Goal: Task Accomplishment & Management: Use online tool/utility

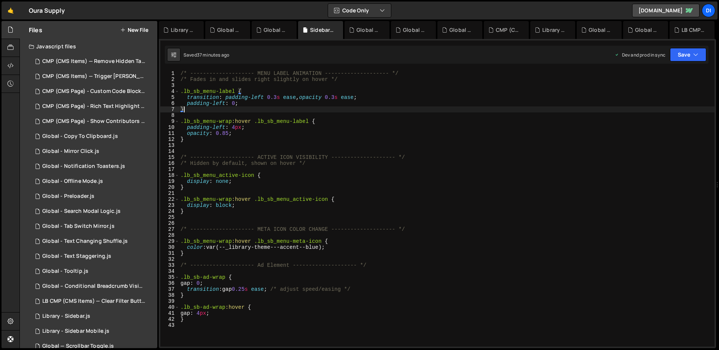
scroll to position [193, 0]
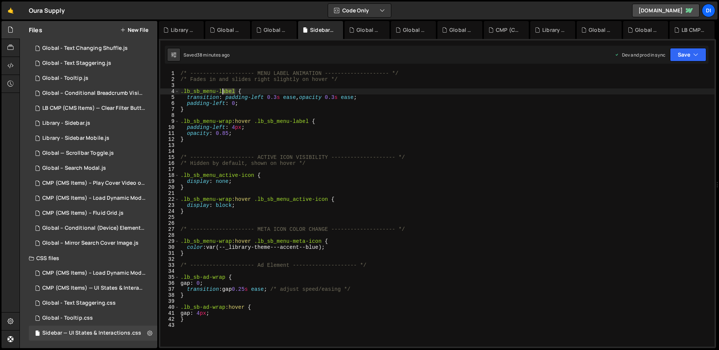
drag, startPoint x: 235, startPoint y: 91, endPoint x: 221, endPoint y: 91, distance: 13.9
click at [221, 91] on div "/* -------------------- MENU LABEL ANIMATION -------------------- */ /* Fades i…" at bounding box center [446, 214] width 535 height 288
click at [213, 96] on div "/* -------------------- MENU LABEL ANIMATION -------------------- */ /* Fades i…" at bounding box center [446, 214] width 535 height 288
drag, startPoint x: 231, startPoint y: 121, endPoint x: 183, endPoint y: 121, distance: 48.3
click at [183, 121] on div "/* -------------------- MENU LABEL ANIMATION -------------------- */ /* Fades i…" at bounding box center [446, 214] width 535 height 288
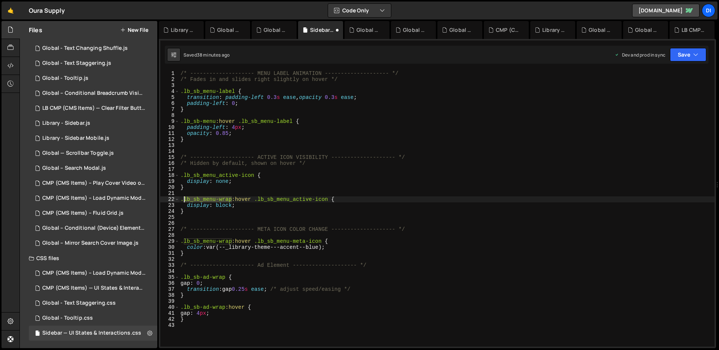
drag, startPoint x: 231, startPoint y: 198, endPoint x: 184, endPoint y: 197, distance: 46.4
click at [184, 197] on div "/* -------------------- MENU LABEL ANIMATION -------------------- */ /* Fades i…" at bounding box center [446, 214] width 535 height 288
drag, startPoint x: 231, startPoint y: 243, endPoint x: 184, endPoint y: 241, distance: 46.8
click at [184, 241] on div "/* -------------------- MENU LABEL ANIMATION -------------------- */ /* Fades i…" at bounding box center [446, 214] width 535 height 288
click at [267, 201] on div "/* -------------------- MENU LABEL ANIMATION -------------------- */ /* Fades i…" at bounding box center [446, 214] width 535 height 288
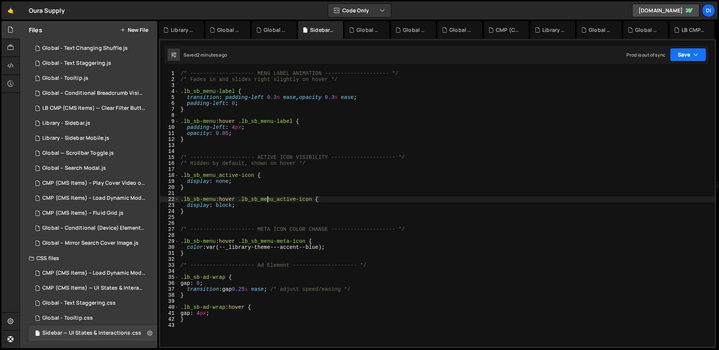
click at [700, 55] on button "Save" at bounding box center [688, 54] width 36 height 13
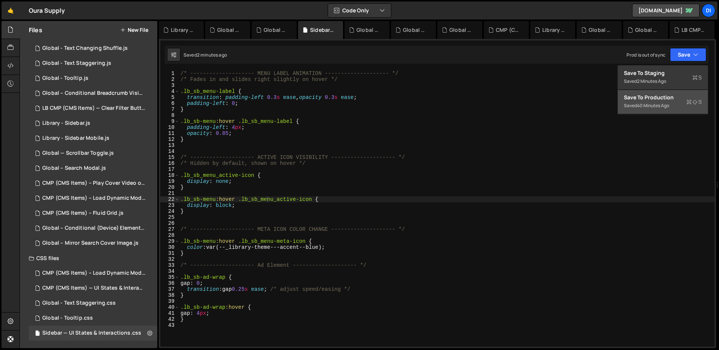
click at [675, 109] on div "Saved 40 minutes ago" at bounding box center [663, 105] width 78 height 9
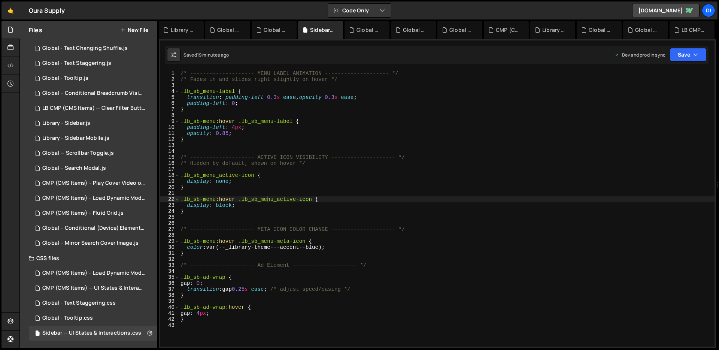
click at [276, 187] on div "/* -------------------- MENU LABEL ANIMATION -------------------- */ /* Fades i…" at bounding box center [446, 214] width 535 height 288
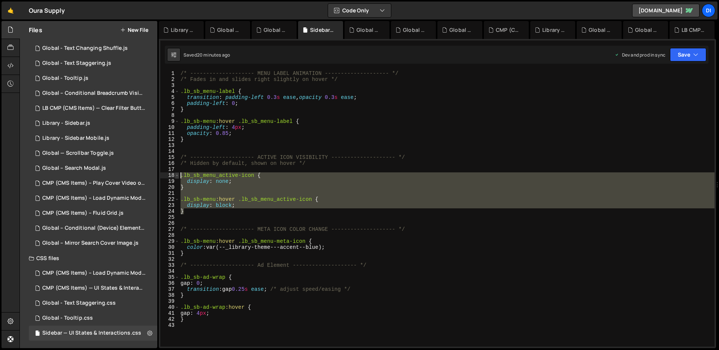
drag, startPoint x: 202, startPoint y: 213, endPoint x: 177, endPoint y: 177, distance: 43.6
click at [177, 177] on div "} 1 2 3 4 5 6 7 8 9 10 11 12 13 14 15 16 17 18 19 20 21 22 23 24 25 26 27 28 29…" at bounding box center [437, 208] width 554 height 276
click at [240, 186] on div "/* -------------------- MENU LABEL ANIMATION -------------------- */ /* Fades i…" at bounding box center [446, 208] width 535 height 276
type textarea "}"
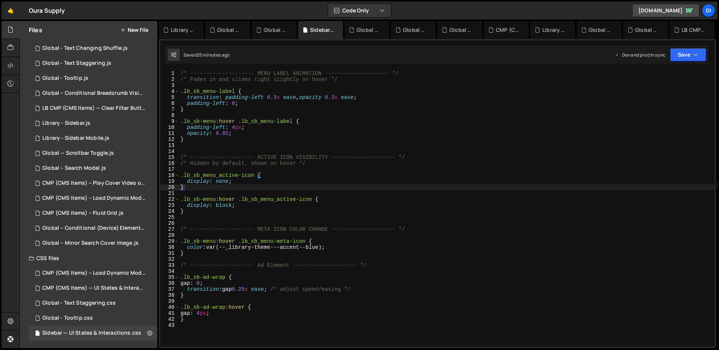
click at [223, 214] on div "/* -------------------- MENU LABEL ANIMATION -------------------- */ /* Fades i…" at bounding box center [446, 214] width 535 height 288
drag, startPoint x: 183, startPoint y: 173, endPoint x: 211, endPoint y: 173, distance: 27.7
click at [211, 173] on div "/* -------------------- MENU LABEL ANIMATION -------------------- */ /* Fades i…" at bounding box center [446, 214] width 535 height 288
click at [209, 174] on div "/* -------------------- MENU LABEL ANIMATION -------------------- */ /* Fades i…" at bounding box center [446, 208] width 535 height 276
drag, startPoint x: 254, startPoint y: 174, endPoint x: 183, endPoint y: 172, distance: 70.8
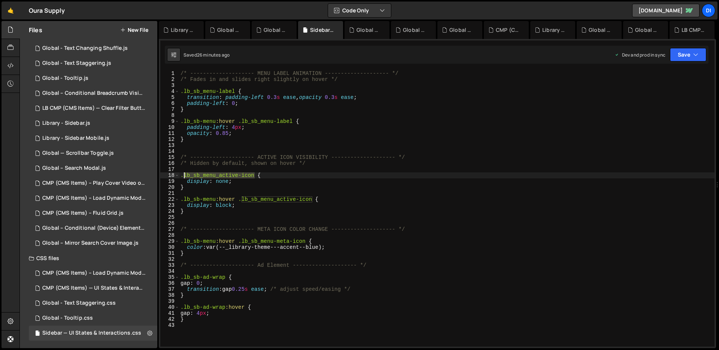
click at [183, 172] on div "/* -------------------- MENU LABEL ANIMATION -------------------- */ /* Fades i…" at bounding box center [446, 214] width 535 height 288
paste textarea "-meta"
drag, startPoint x: 241, startPoint y: 198, endPoint x: 311, endPoint y: 198, distance: 70.0
click at [311, 198] on div "/* -------------------- MENU LABEL ANIMATION -------------------- */ /* Fades i…" at bounding box center [446, 214] width 535 height 288
paste textarea "-meta"
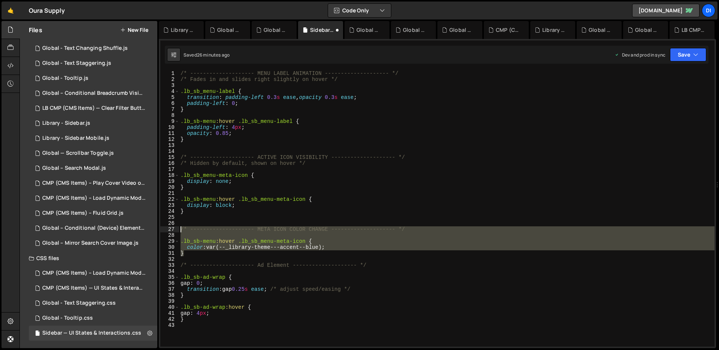
drag, startPoint x: 202, startPoint y: 255, endPoint x: 178, endPoint y: 226, distance: 37.0
click at [178, 226] on div ".lb_sb-menu:hover .lb_sb_menu-meta-icon { 1 2 3 4 5 6 7 8 9 10 11 12 13 14 15 1…" at bounding box center [437, 208] width 554 height 276
type textarea "/* -------------------- META ICON COLOR CHANGE -------------------- */"
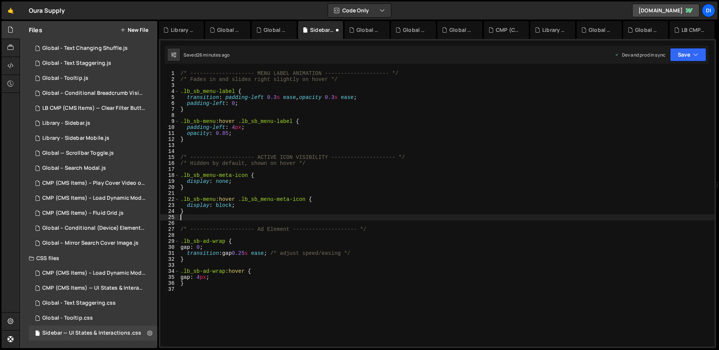
click at [278, 167] on div "/* -------------------- MENU LABEL ANIMATION -------------------- */ /* Fades i…" at bounding box center [446, 214] width 535 height 288
click at [680, 51] on button "Save" at bounding box center [688, 54] width 36 height 13
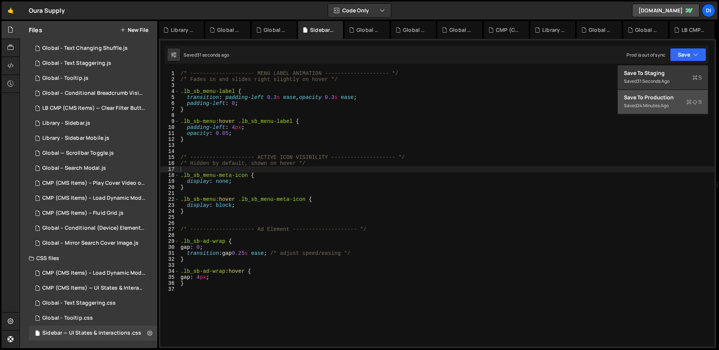
click at [676, 106] on div "Saved 24 minutes ago" at bounding box center [663, 105] width 78 height 9
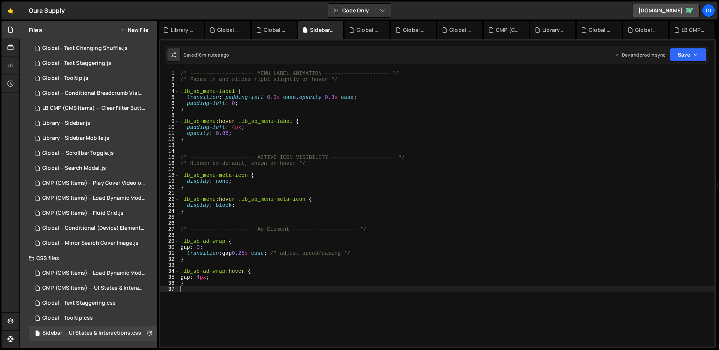
click at [244, 290] on div "/* -------------------- MENU LABEL ANIMATION -------------------- */ /* Fades i…" at bounding box center [446, 214] width 535 height 288
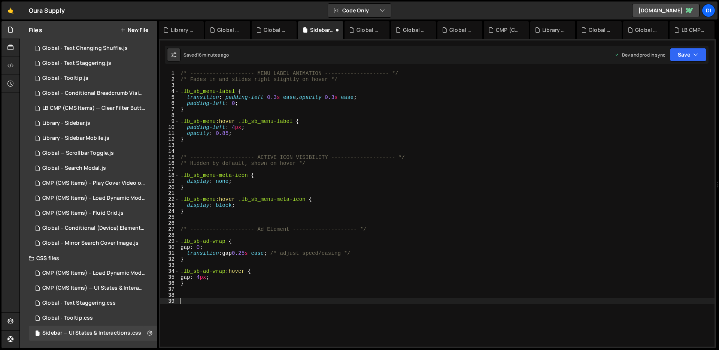
paste textarea "/* -------------------- Ad Element -------------------- */"
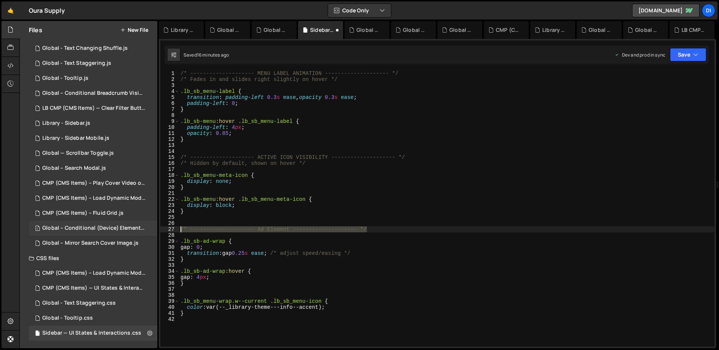
drag, startPoint x: 409, startPoint y: 228, endPoint x: 144, endPoint y: 231, distance: 264.7
click at [144, 231] on div "Files New File Javascript files 1 CMP (CMS Items) — Remove Hidden Tags on Load.…" at bounding box center [368, 184] width 699 height 327
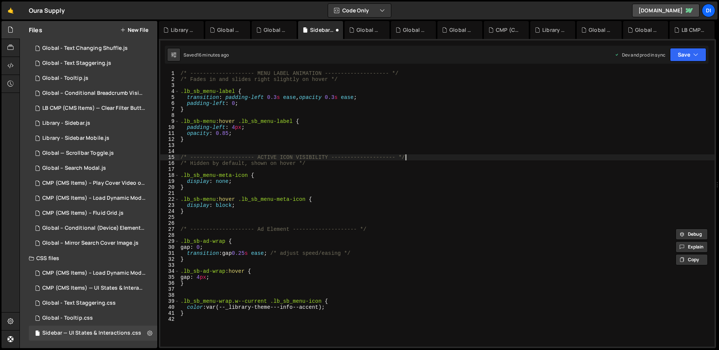
click at [433, 156] on div "/* -------------------- MENU LABEL ANIMATION -------------------- */ /* Fades i…" at bounding box center [446, 214] width 535 height 288
type textarea "/* -------------------- ACTIVE ICON VISIBILITY -------------------- */"
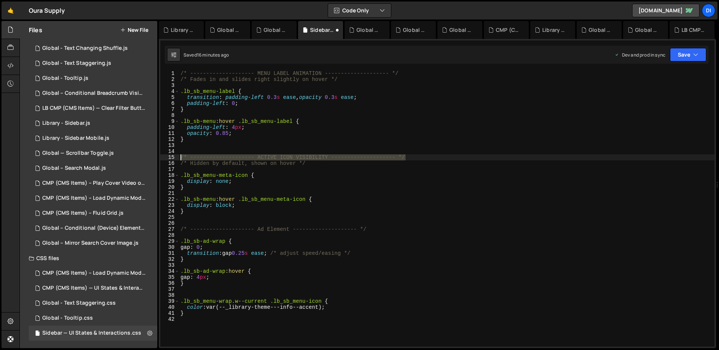
drag, startPoint x: 430, startPoint y: 155, endPoint x: 178, endPoint y: 158, distance: 252.3
click at [178, 158] on div "/* -------------------- ACTIVE ICON VISIBILITY -------------------- */ 1 2 3 4 …" at bounding box center [437, 208] width 554 height 276
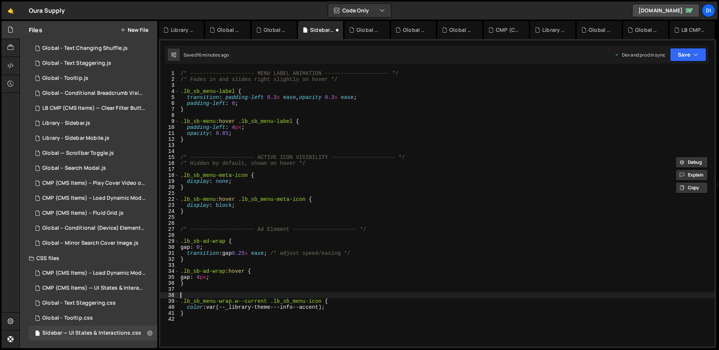
click at [198, 295] on div "/* -------------------- MENU LABEL ANIMATION -------------------- */ /* Fades i…" at bounding box center [446, 214] width 535 height 288
paste textarea "/* -------------------- ACTIVE ICON VISIBILITY -------------------- */"
click at [267, 157] on div "/* -------------------- MENU LABEL ANIMATION -------------------- */ /* Fades i…" at bounding box center [446, 214] width 535 height 288
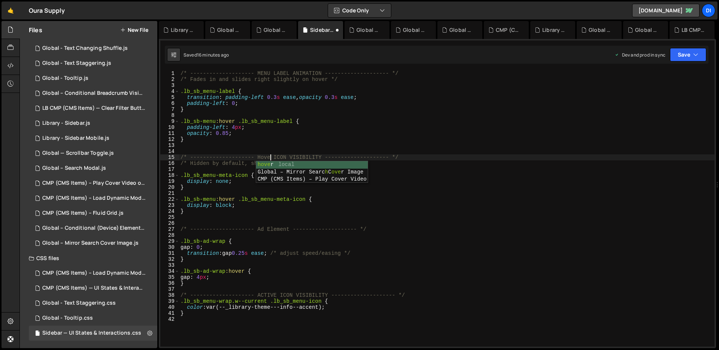
scroll to position [0, 6]
click at [238, 208] on div "/* -------------------- MENU LABEL ANIMATION -------------------- */ /* Fades i…" at bounding box center [446, 214] width 535 height 288
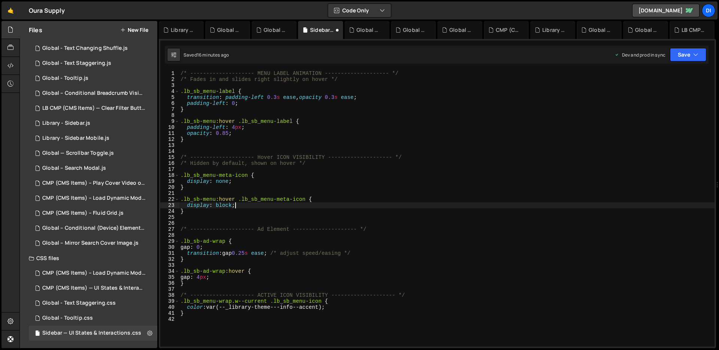
scroll to position [0, 3]
click at [305, 295] on div "/* -------------------- MENU LABEL ANIMATION -------------------- */ /* Fades i…" at bounding box center [446, 214] width 535 height 288
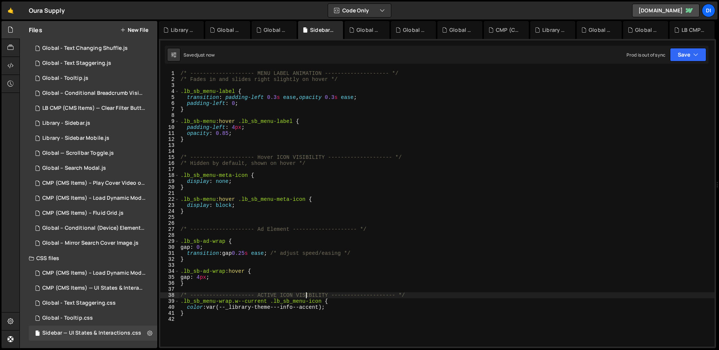
click at [305, 295] on div "/* -------------------- MENU LABEL ANIMATION -------------------- */ /* Fades i…" at bounding box center [446, 214] width 535 height 288
type textarea "/* -------------------- ACTIVE ICON Color Change -------------------- */"
click at [324, 226] on div "/* -------------------- MENU LABEL ANIMATION -------------------- */ /* Fades i…" at bounding box center [446, 214] width 535 height 288
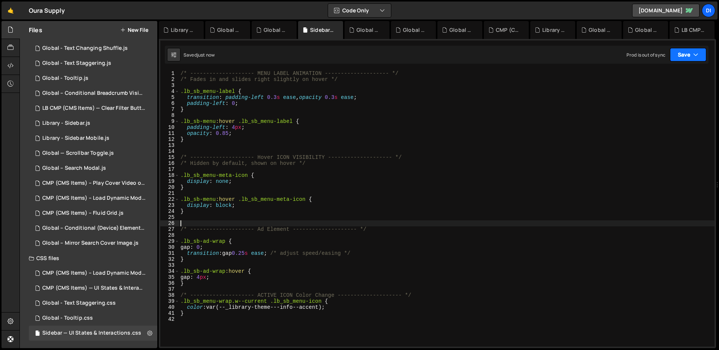
click at [687, 55] on button "Save" at bounding box center [688, 54] width 36 height 13
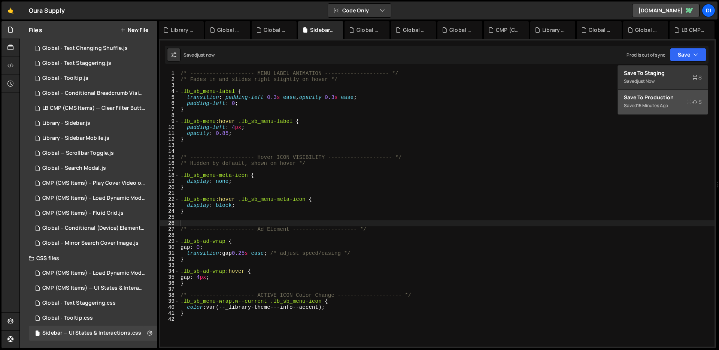
click at [682, 107] on div "Saved 15 minutes ago" at bounding box center [663, 105] width 78 height 9
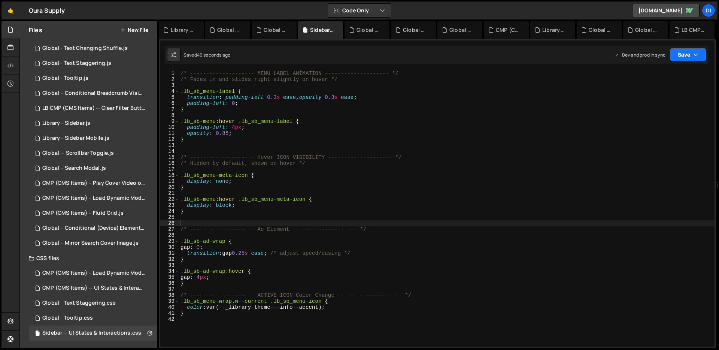
click at [700, 49] on button "Save" at bounding box center [688, 54] width 36 height 13
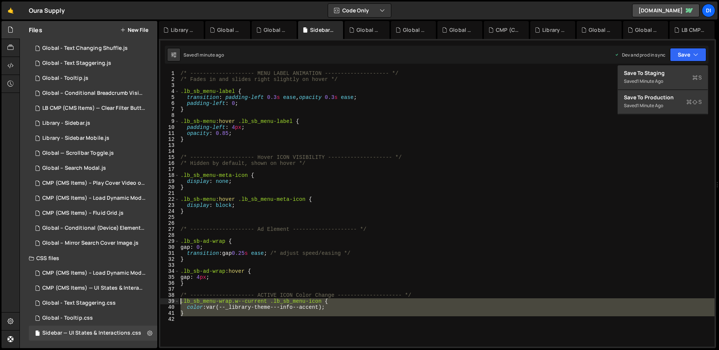
drag, startPoint x: 199, startPoint y: 318, endPoint x: 181, endPoint y: 299, distance: 26.5
click at [181, 299] on div "/* -------------------- MENU LABEL ANIMATION -------------------- */ /* Fades i…" at bounding box center [446, 214] width 535 height 288
type textarea ".lb_sb_menu-wrap.w--current .lb_sb_menu-icon { color: var(--_library-theme---in…"
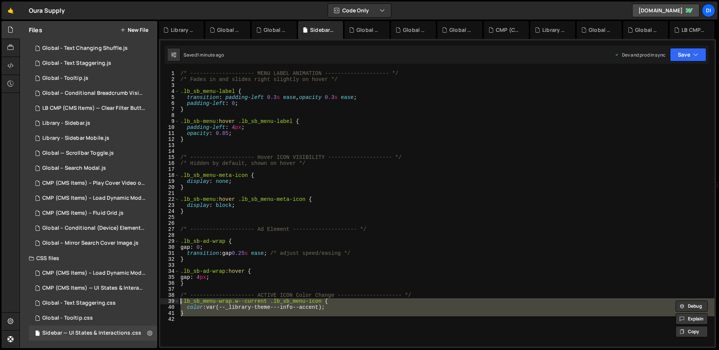
paste textarea
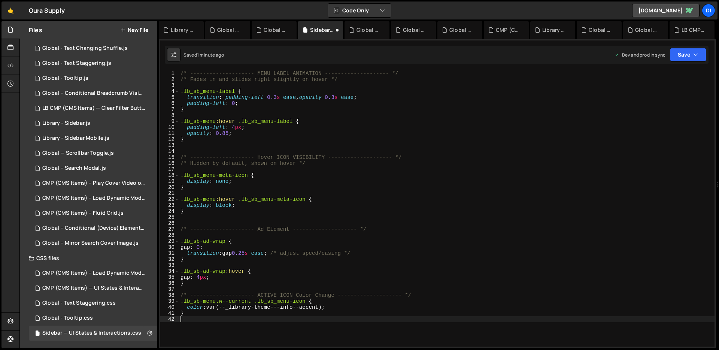
type textarea "}"
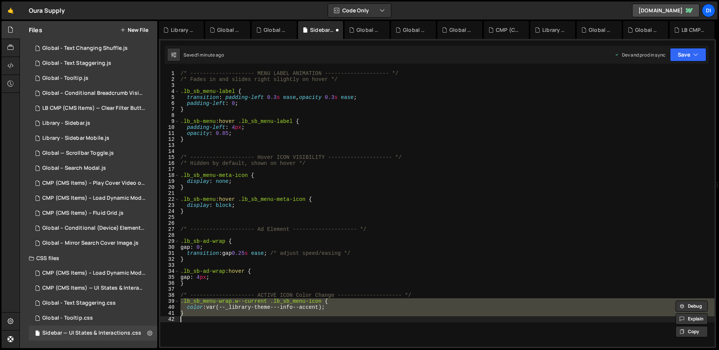
paste textarea
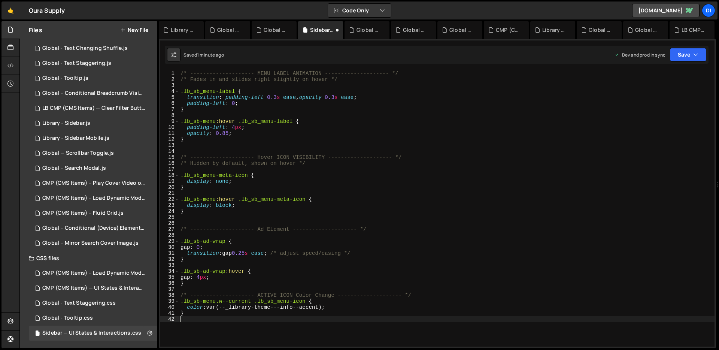
type textarea "}"
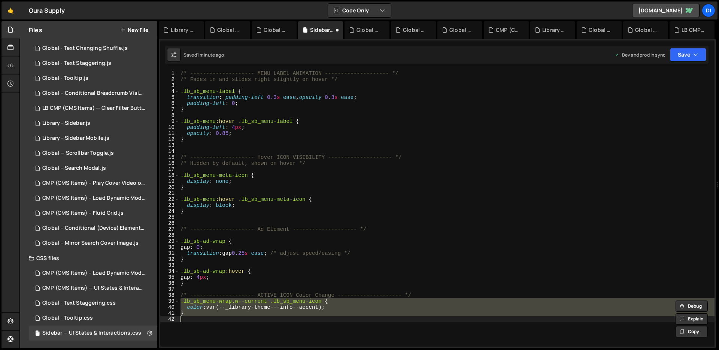
paste textarea
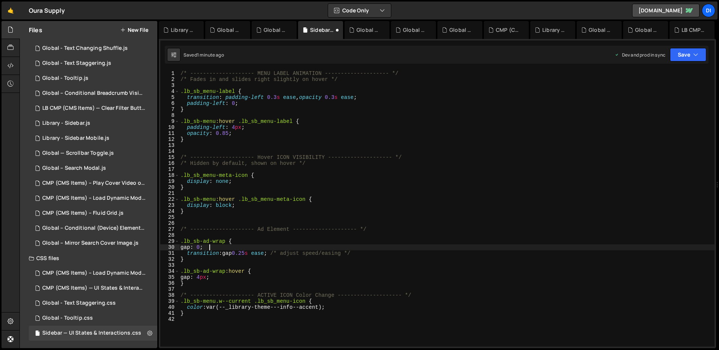
click at [239, 246] on div "/* -------------------- MENU LABEL ANIMATION -------------------- */ /* Fades i…" at bounding box center [446, 214] width 535 height 288
type textarea "gap: 0;"
click at [706, 52] on div "Saved just now Prod is out of sync Upgrade to Edit Save Save to Staging S Saved…" at bounding box center [437, 55] width 544 height 18
click at [695, 60] on button "Save" at bounding box center [688, 54] width 36 height 13
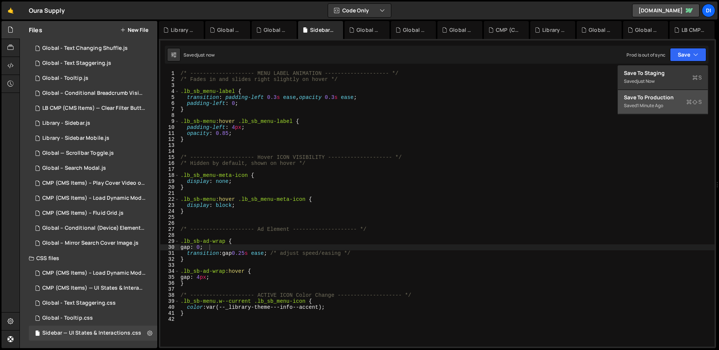
click at [674, 104] on div "Saved 1 minute ago" at bounding box center [663, 105] width 78 height 9
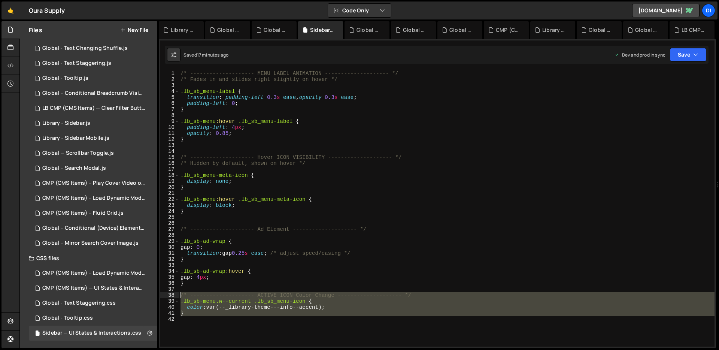
drag, startPoint x: 198, startPoint y: 316, endPoint x: 177, endPoint y: 296, distance: 28.9
click at [177, 296] on div "1 2 3 4 5 6 7 8 9 10 11 12 13 14 15 16 17 18 19 20 21 22 23 24 25 26 27 28 29 3…" at bounding box center [437, 208] width 554 height 276
click at [222, 300] on div "/* -------------------- MENU LABEL ANIMATION -------------------- */ /* Fades i…" at bounding box center [446, 208] width 535 height 276
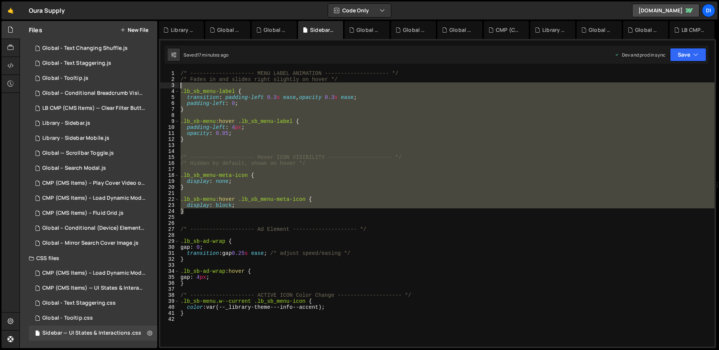
drag, startPoint x: 206, startPoint y: 212, endPoint x: 180, endPoint y: 86, distance: 128.6
click at [180, 86] on div "/* -------------------- MENU LABEL ANIMATION -------------------- */ /* Fades i…" at bounding box center [446, 214] width 535 height 288
click at [195, 205] on div "/* -------------------- MENU LABEL ANIMATION -------------------- */ /* Fades i…" at bounding box center [446, 208] width 535 height 276
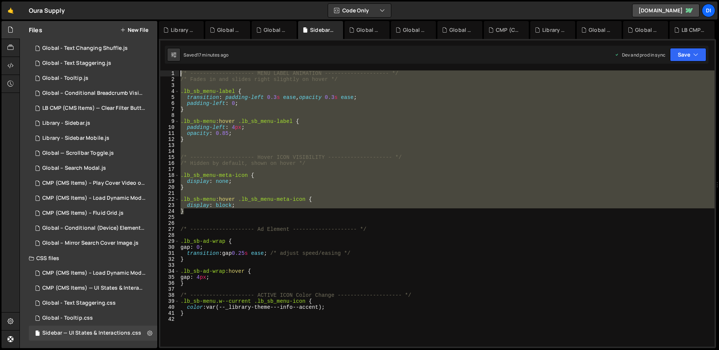
drag, startPoint x: 193, startPoint y: 209, endPoint x: 176, endPoint y: 73, distance: 137.0
click at [176, 73] on div "display: block; 1 2 3 4 5 6 7 8 9 10 11 12 13 14 15 16 17 18 19 20 21 22 23 24 …" at bounding box center [437, 208] width 554 height 276
click at [240, 161] on div "/* -------------------- MENU LABEL ANIMATION -------------------- */ /* Fades i…" at bounding box center [446, 208] width 535 height 276
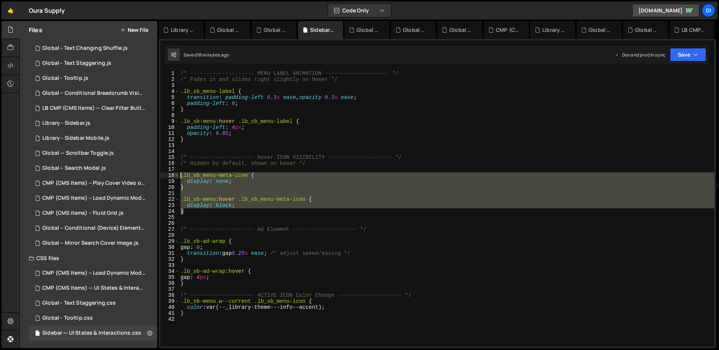
drag, startPoint x: 197, startPoint y: 210, endPoint x: 176, endPoint y: 175, distance: 40.6
click at [176, 175] on div "/* Hidden by default, shown on hover */ 1 2 3 4 5 6 7 8 9 10 11 12 13 14 15 16 …" at bounding box center [437, 208] width 554 height 276
click at [261, 96] on div "/* -------------------- MENU LABEL ANIMATION -------------------- */ /* Fades i…" at bounding box center [446, 214] width 535 height 288
type textarea "transition: padding-left 0.3s ease, opacity 0.3s ease;"
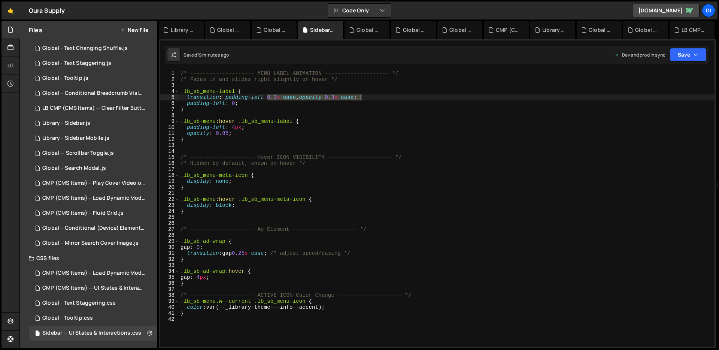
drag, startPoint x: 267, startPoint y: 95, endPoint x: 359, endPoint y: 96, distance: 92.5
click at [359, 96] on div "/* -------------------- MENU LABEL ANIMATION -------------------- */ /* Fades i…" at bounding box center [446, 214] width 535 height 288
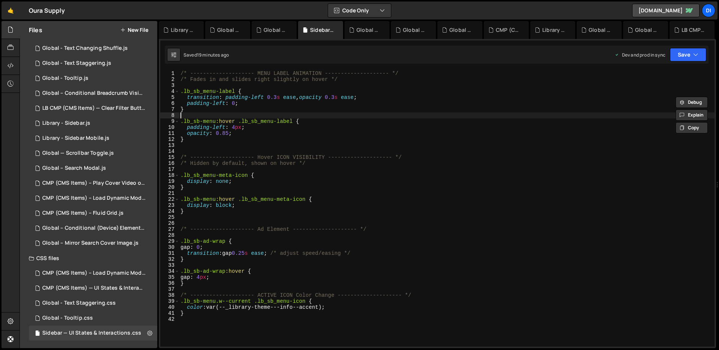
click at [250, 113] on div "/* -------------------- MENU LABEL ANIMATION -------------------- */ /* Fades i…" at bounding box center [446, 214] width 535 height 288
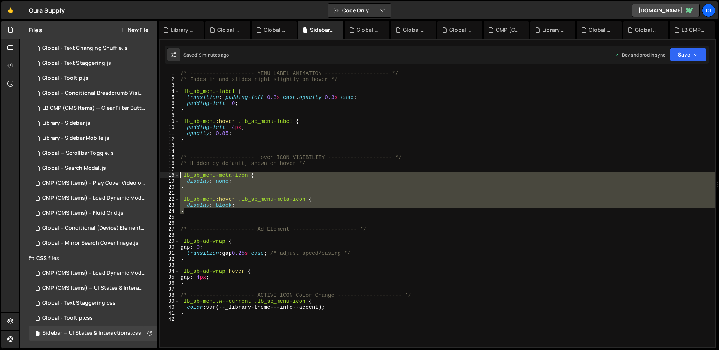
drag, startPoint x: 187, startPoint y: 212, endPoint x: 192, endPoint y: 169, distance: 43.7
click at [180, 175] on div "/* -------------------- MENU LABEL ANIMATION -------------------- */ /* Fades i…" at bounding box center [446, 214] width 535 height 288
type textarea ".lb_sb_menu-meta-icon { display: none;"
paste textarea
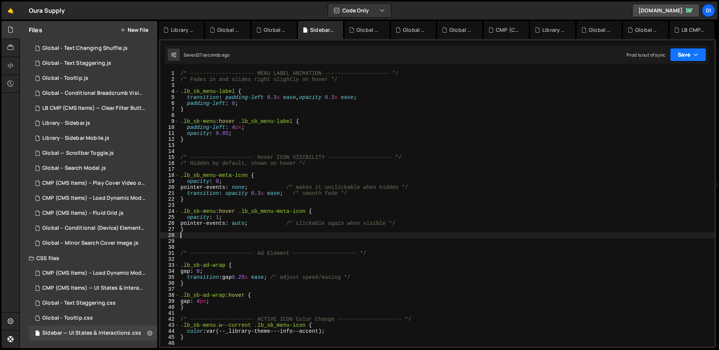
click at [697, 56] on icon "button" at bounding box center [695, 54] width 5 height 7
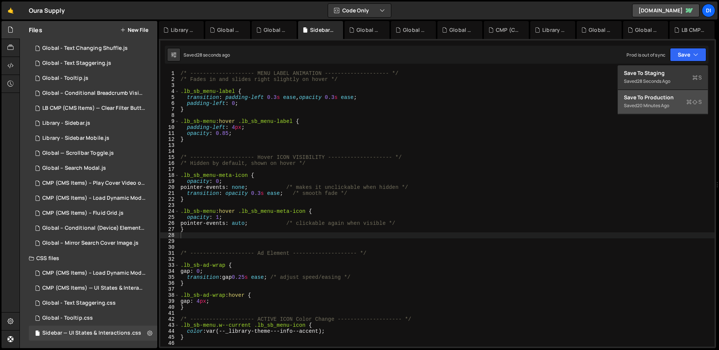
click at [676, 104] on div "Saved 20 minutes ago" at bounding box center [663, 105] width 78 height 9
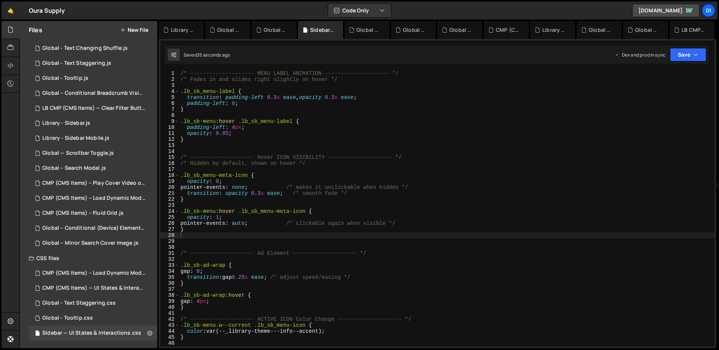
type textarea "padding-left: 0;"
click at [309, 101] on div "/* -------------------- MENU LABEL ANIMATION -------------------- */ /* Fades i…" at bounding box center [446, 214] width 535 height 288
